Goal: Information Seeking & Learning: Learn about a topic

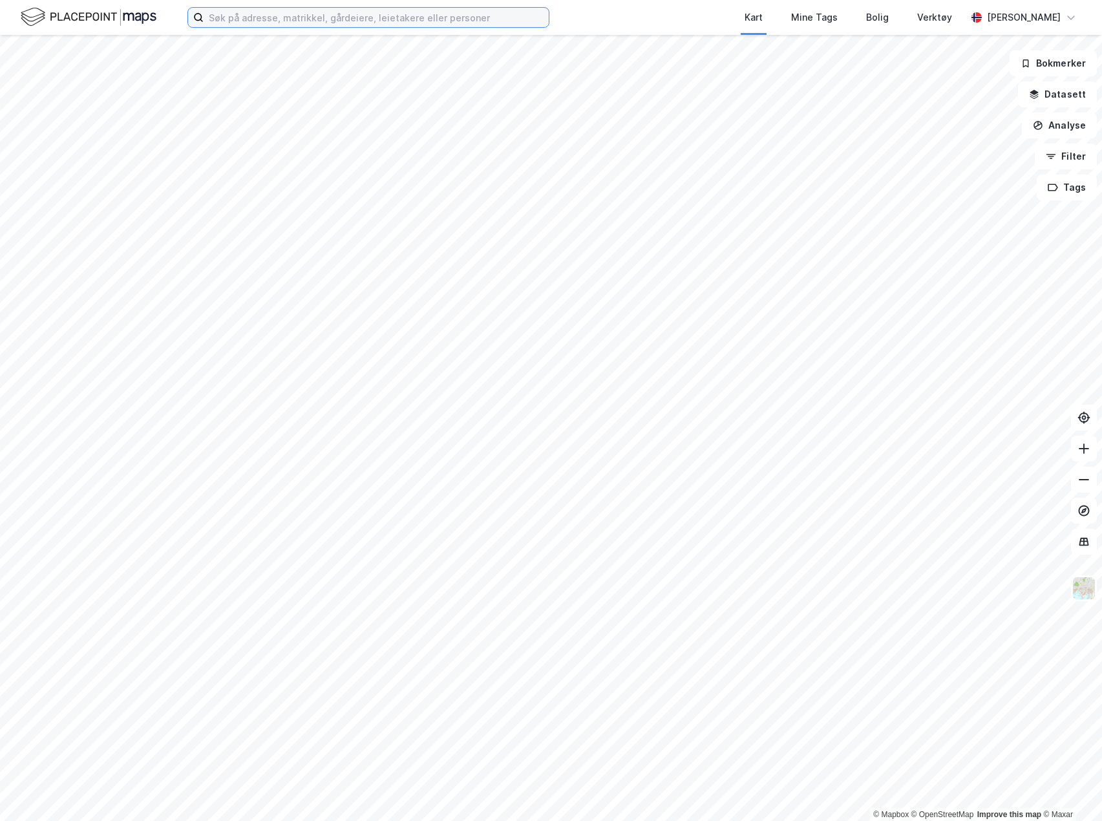
click at [361, 22] on input at bounding box center [376, 17] width 345 height 19
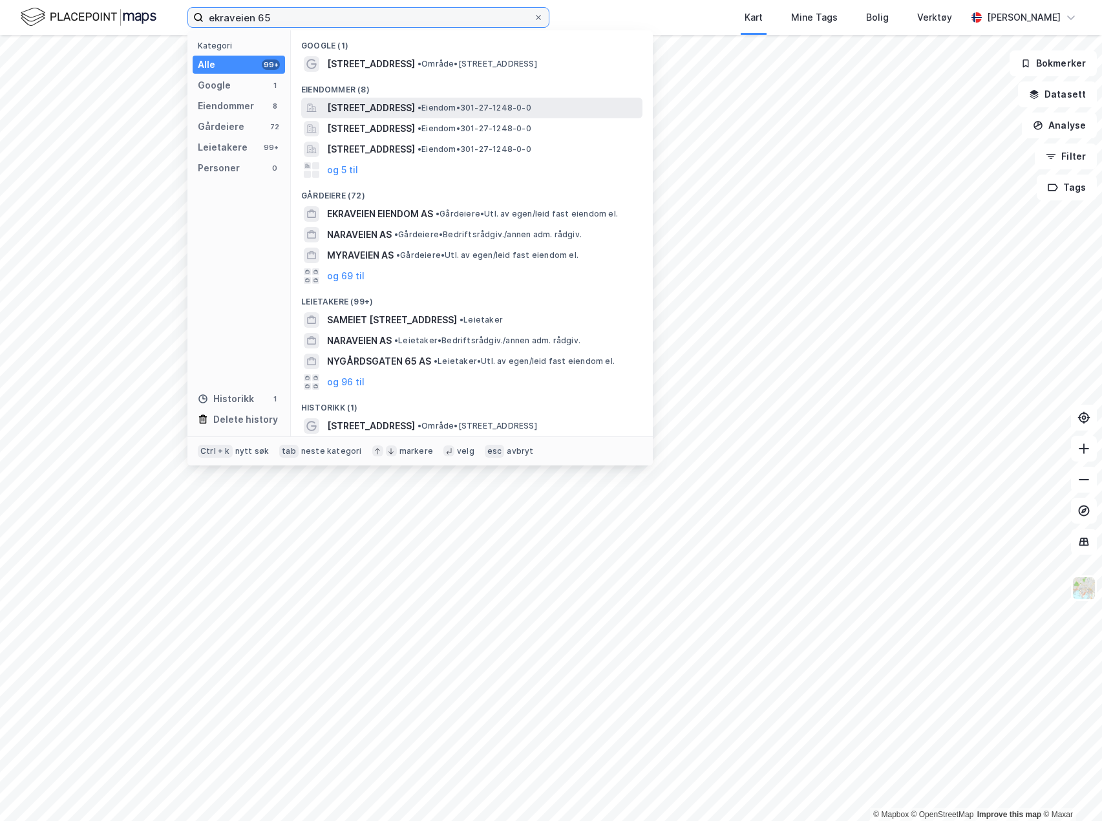
type input "ekraveien 65"
click at [406, 107] on span "[STREET_ADDRESS]" at bounding box center [371, 108] width 88 height 16
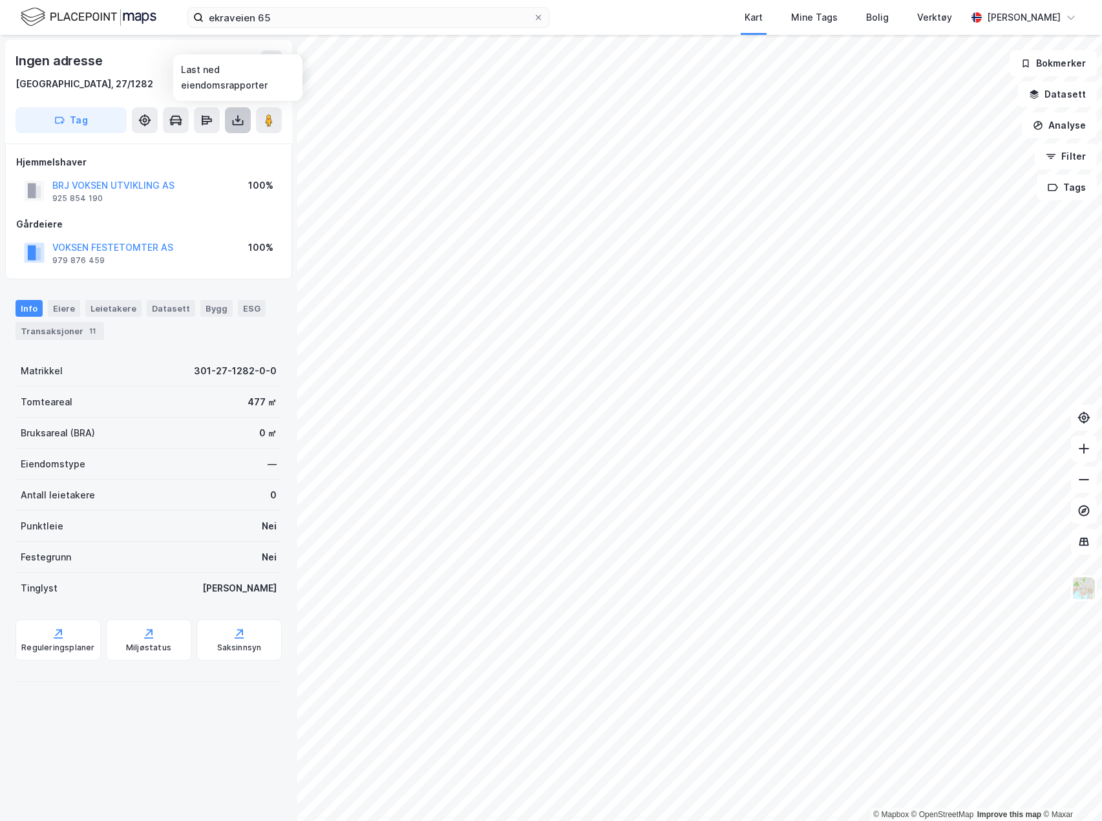
click at [233, 125] on icon at bounding box center [237, 120] width 13 height 13
click at [211, 146] on div "Last ned grunnbok" at bounding box center [173, 146] width 75 height 10
